Goal: Task Accomplishment & Management: Use online tool/utility

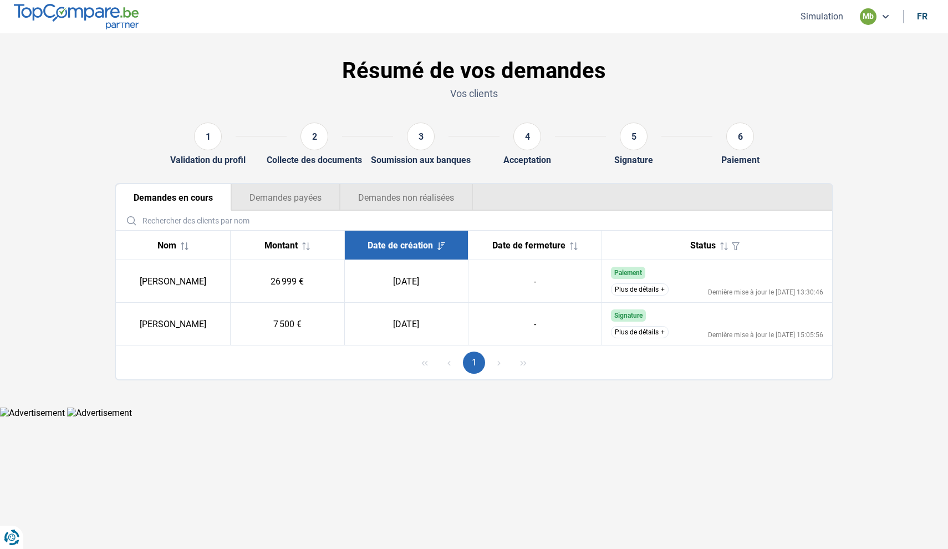
click at [817, 17] on button "Simulation" at bounding box center [821, 17] width 49 height 12
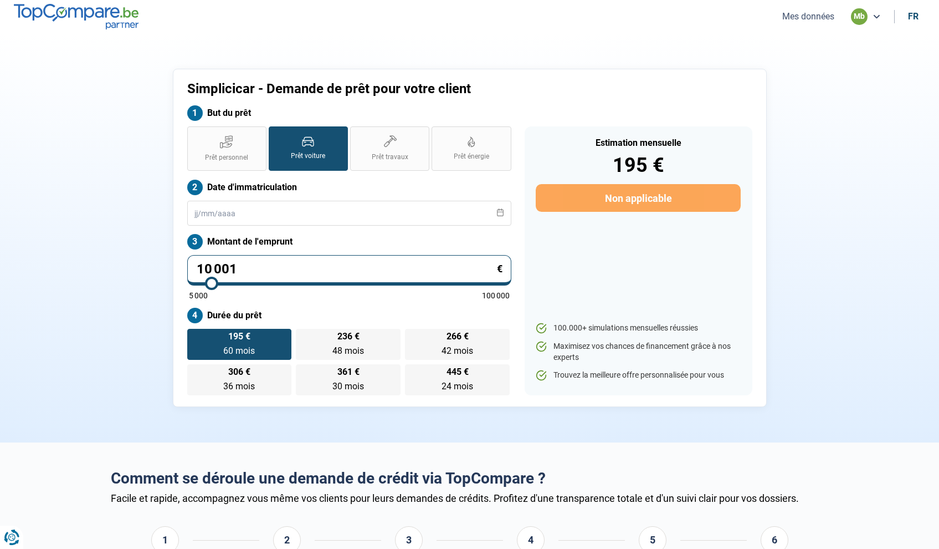
type input "30 000"
type input "30000"
click at [277, 283] on input "range" at bounding box center [349, 283] width 321 height 2
click at [276, 273] on input "30 000" at bounding box center [349, 270] width 324 height 30
type input "3 000"
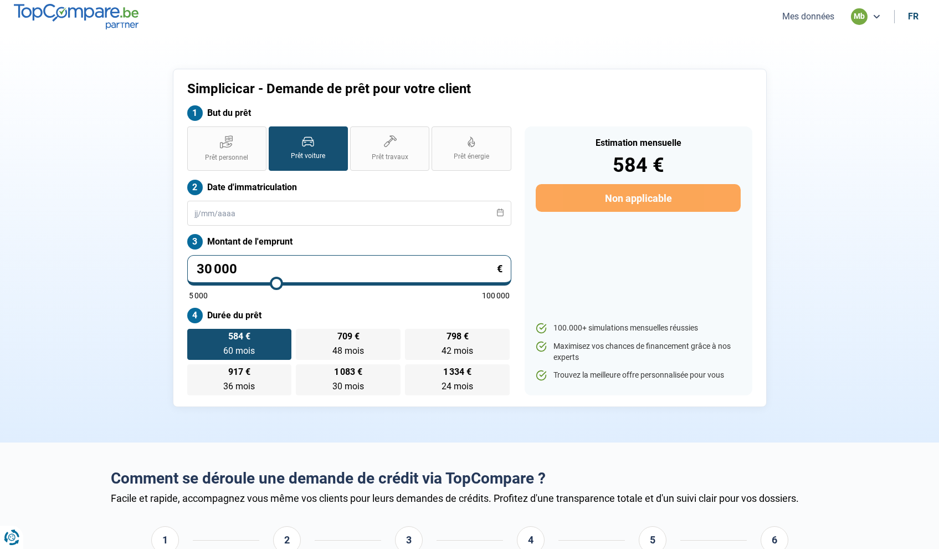
type input "5000"
type input "300"
type input "5000"
type input "30"
type input "5000"
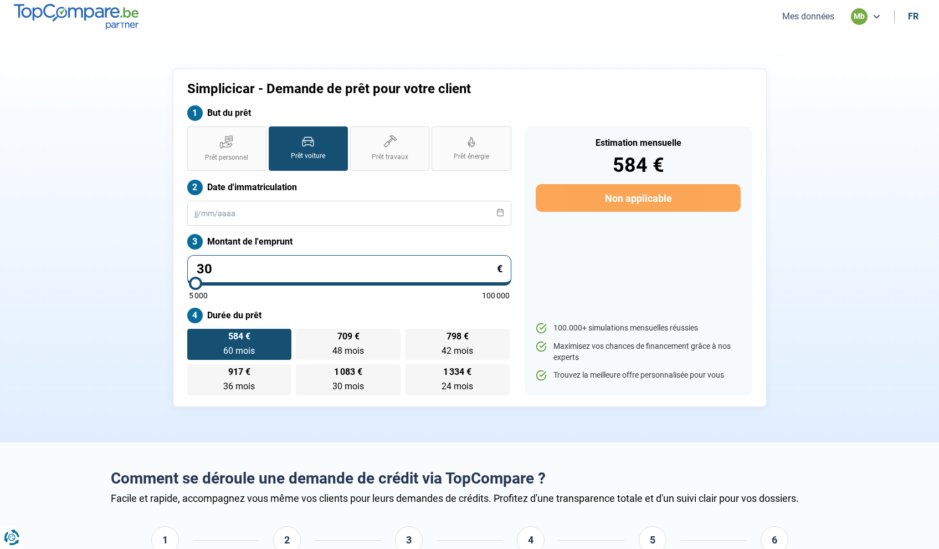
type input "3"
type input "5000"
type input "0"
type input "5000"
type input "5 000"
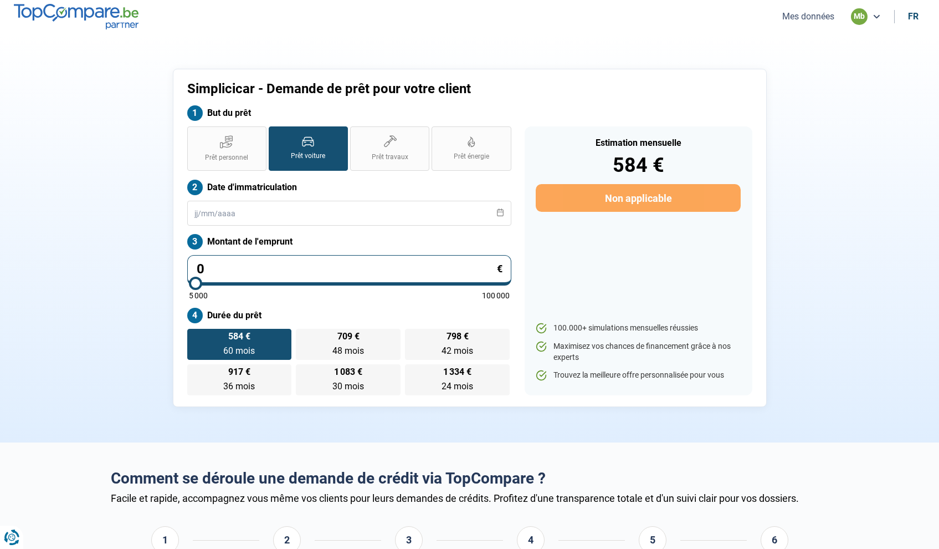
type input "5000"
radio input "true"
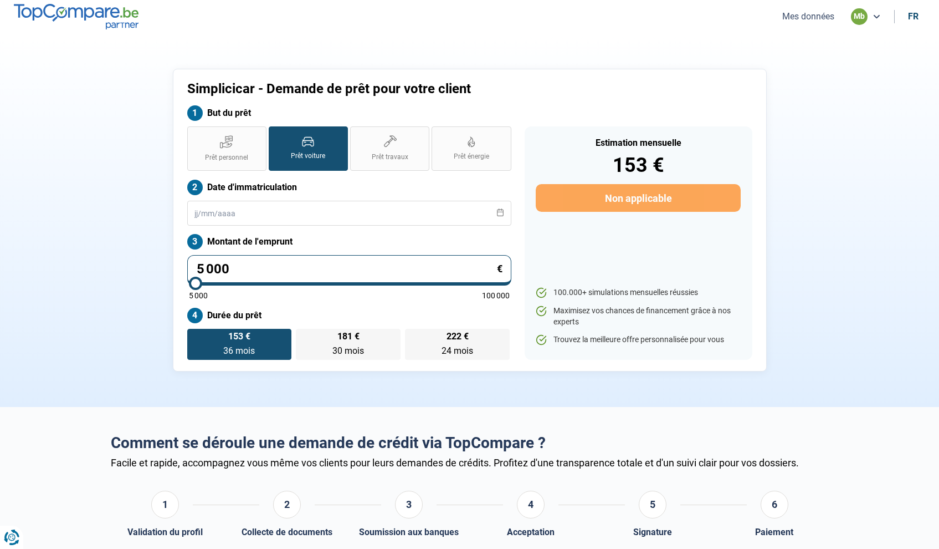
type input "500"
type input "5000"
type input "50"
type input "5000"
type input "5"
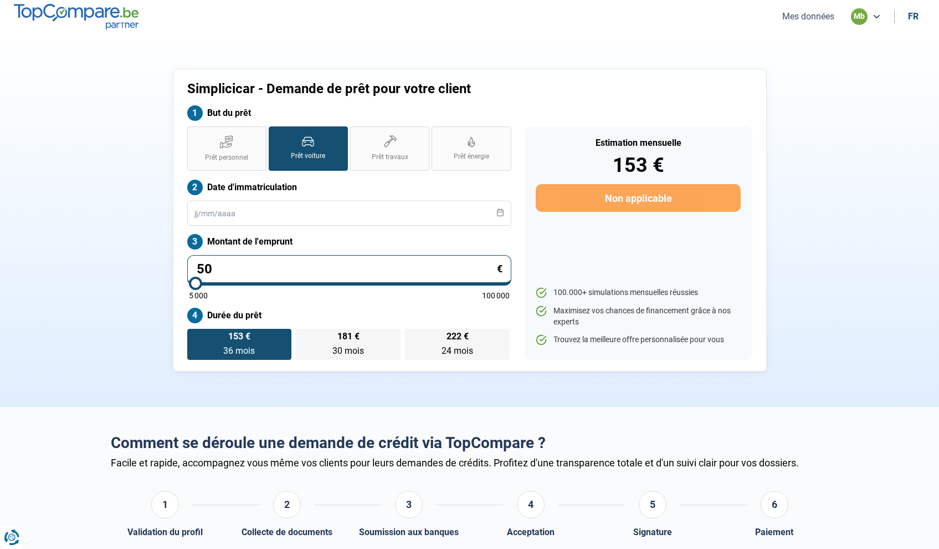
type input "5000"
type input "0"
type input "5000"
type input "1"
type input "5000"
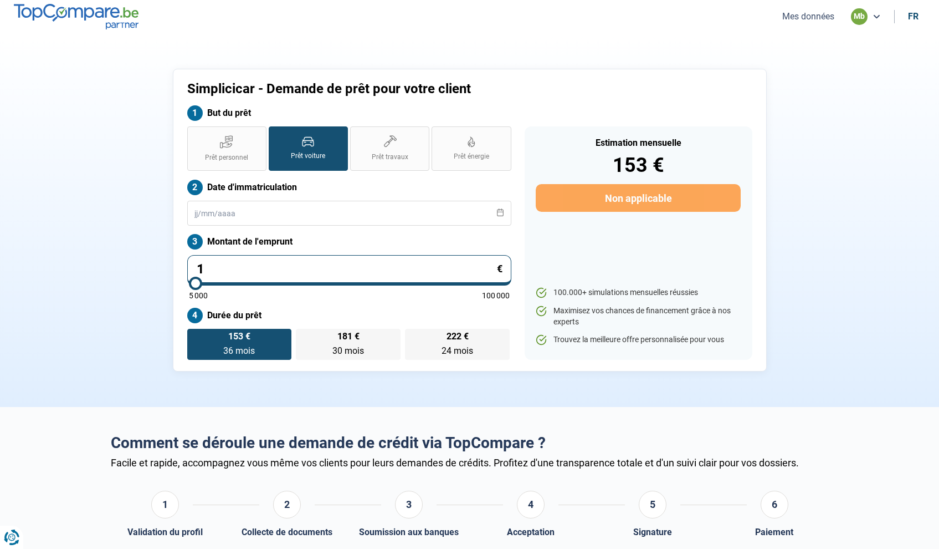
type input "17"
type input "5000"
type input "178"
type input "5000"
type input "1 789"
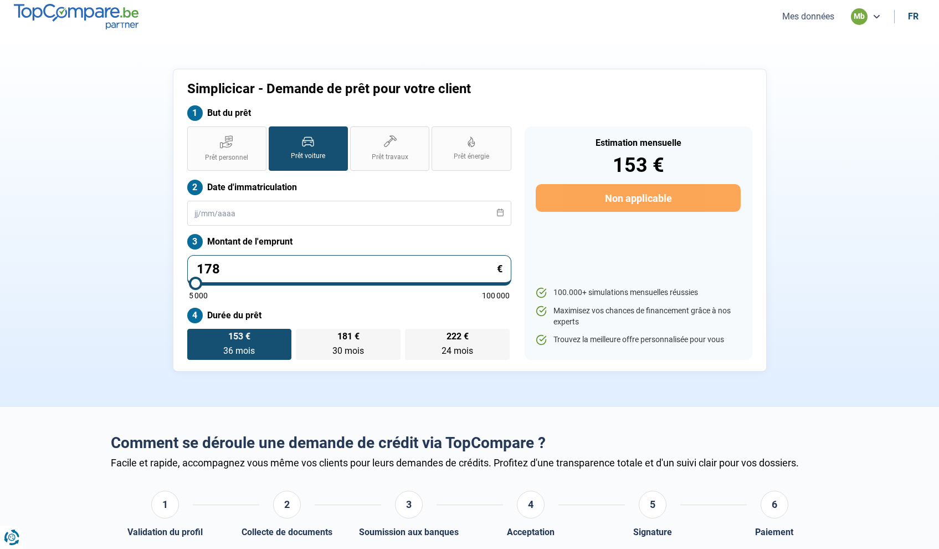
type input "5000"
type input "17 899"
type input "18000"
type input "178 998"
type input "100000"
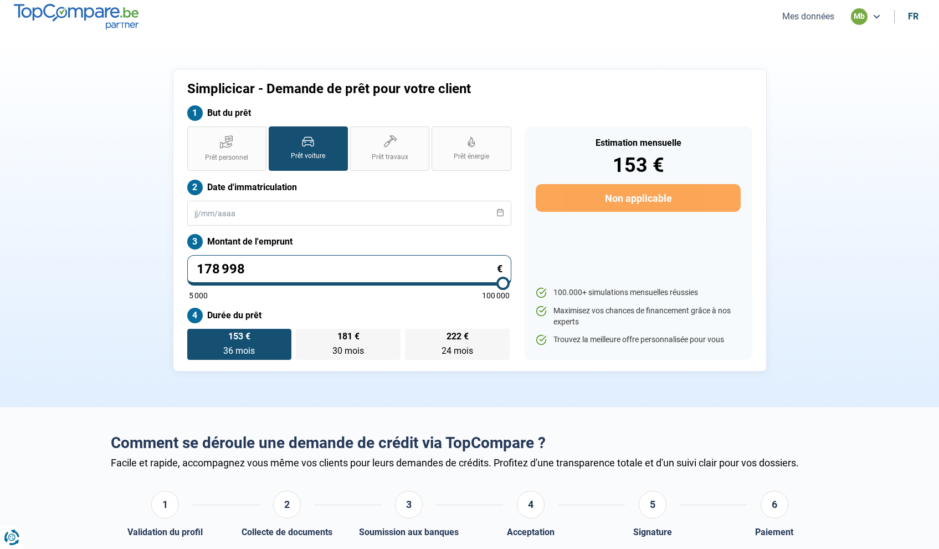
type input "17 899"
type input "18000"
type input "1 789"
type input "5000"
type input "178"
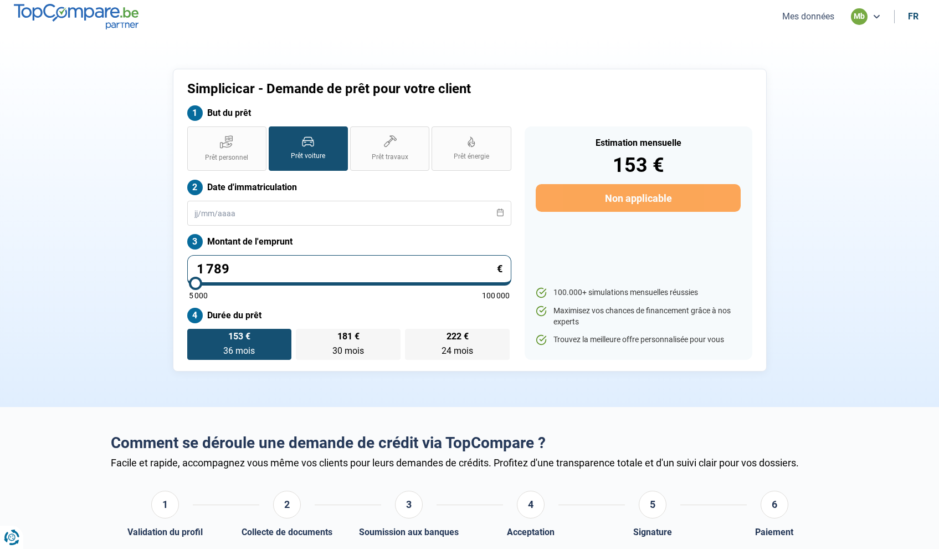
type input "5000"
type input "17"
type input "5000"
type input "179"
type input "5000"
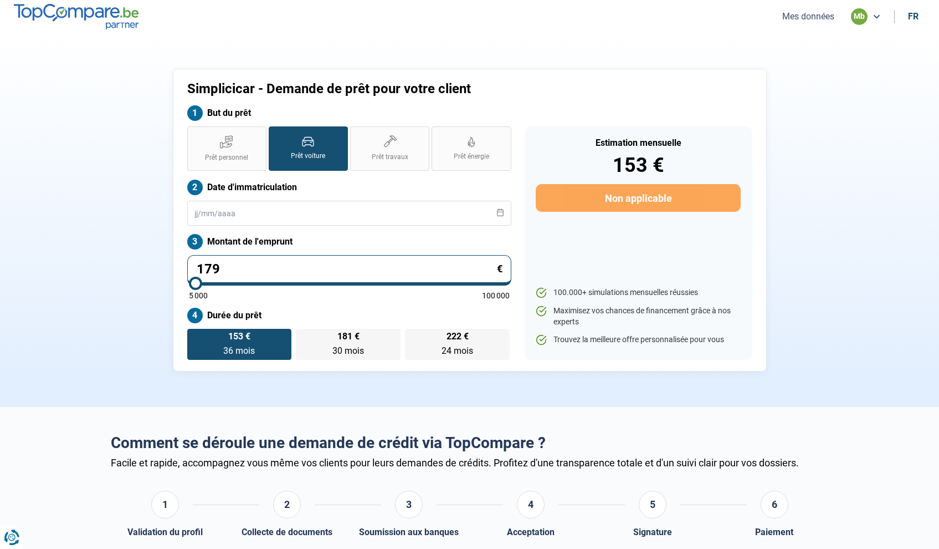
type input "1 799"
type input "5000"
type input "17 998"
type input "18000"
radio input "false"
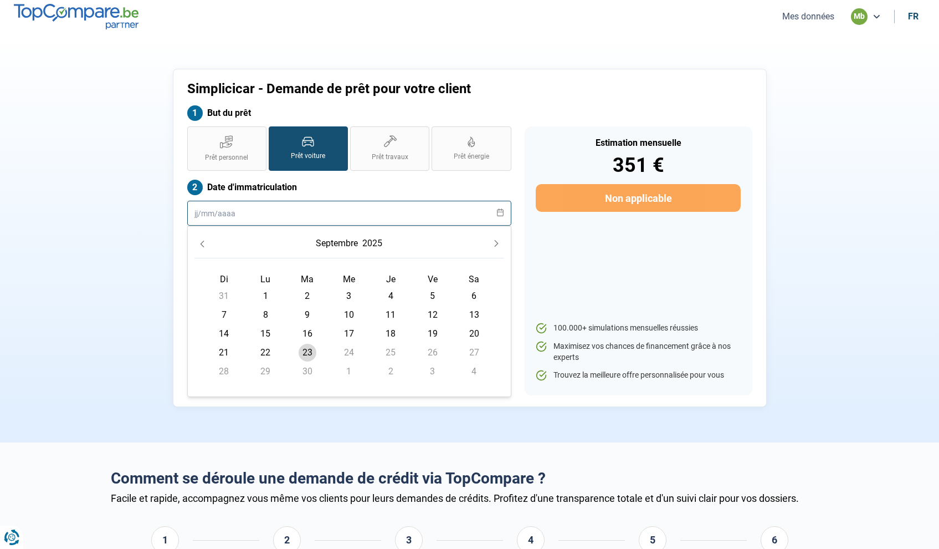
click at [235, 205] on input "text" at bounding box center [349, 213] width 324 height 25
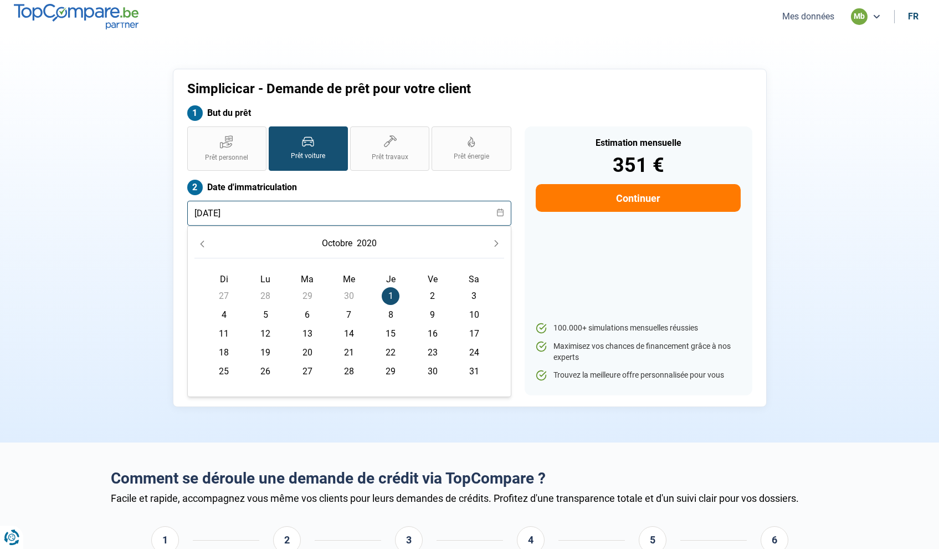
type input "[DATE]"
click at [569, 244] on div "Estimation mensuelle 351 € Continuer 100.000+ simulations mensuelles réussies M…" at bounding box center [639, 260] width 228 height 269
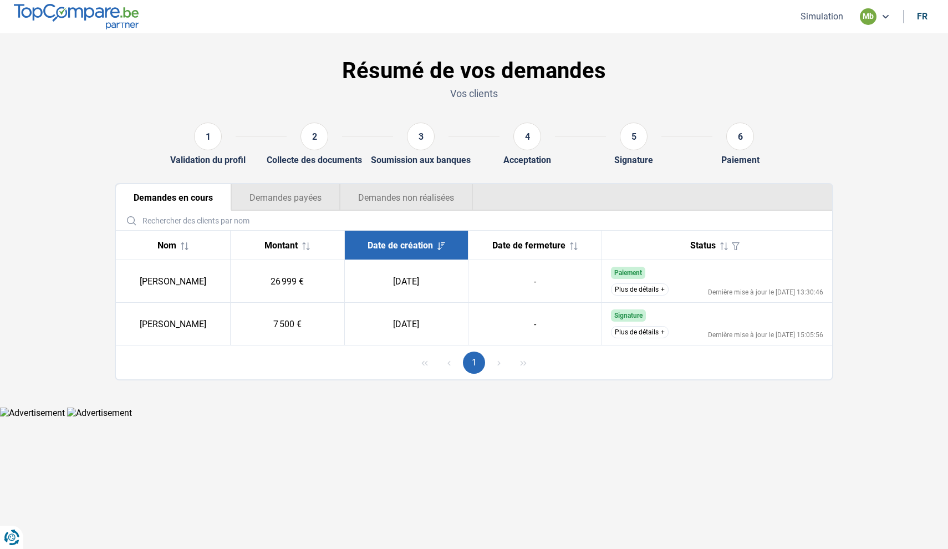
click at [824, 18] on button "Simulation" at bounding box center [821, 17] width 49 height 12
